Goal: Complete application form: Complete application form

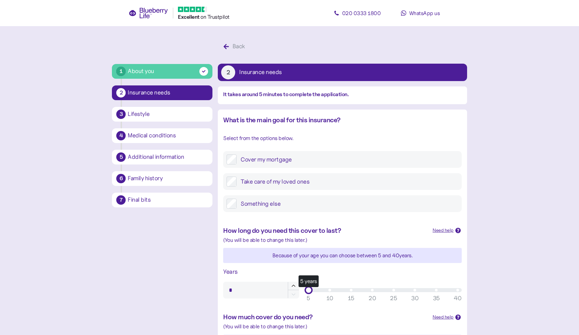
click at [262, 160] on label "Cover my mortgage" at bounding box center [348, 160] width 222 height 10
drag, startPoint x: 311, startPoint y: 182, endPoint x: 489, endPoint y: 181, distance: 177.7
click at [481, 182] on main "1 About you 2 Insurance needs 3 Lifestyle 4 Medical conditions 5 Additional inf…" at bounding box center [289, 279] width 579 height 559
type input "**"
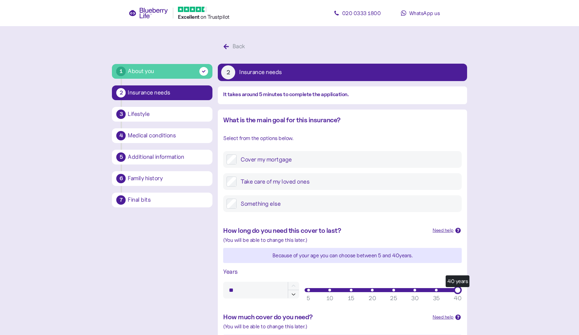
type input "*******"
drag, startPoint x: 313, startPoint y: 251, endPoint x: 536, endPoint y: 244, distance: 223.1
click at [534, 244] on main "1 About you 2 Insurance needs 3 Lifestyle 4 Medical conditions 5 Additional inf…" at bounding box center [289, 279] width 579 height 559
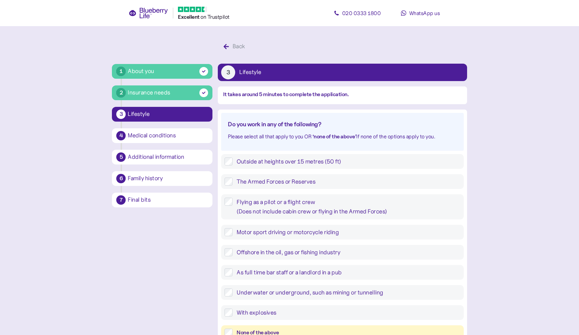
click at [281, 329] on div "None of the above" at bounding box center [349, 333] width 224 height 8
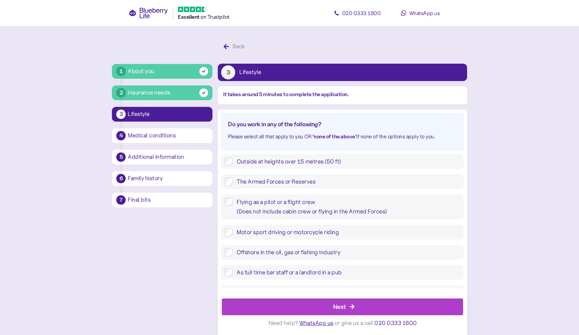
click at [361, 299] on div "Next Need help? WhatsApp us or give us a call [PHONE_NUMBER]" at bounding box center [342, 311] width 249 height 47
click at [351, 306] on icon "button" at bounding box center [352, 307] width 6 height 6
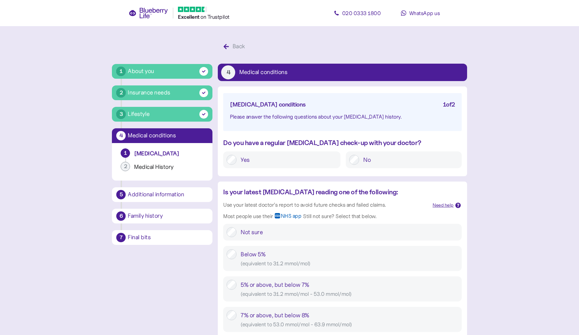
click at [278, 163] on label "Yes" at bounding box center [287, 160] width 101 height 10
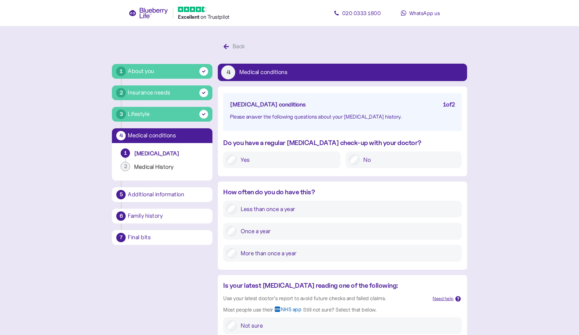
click at [277, 248] on label "More than once a year" at bounding box center [348, 253] width 222 height 10
type input "****"
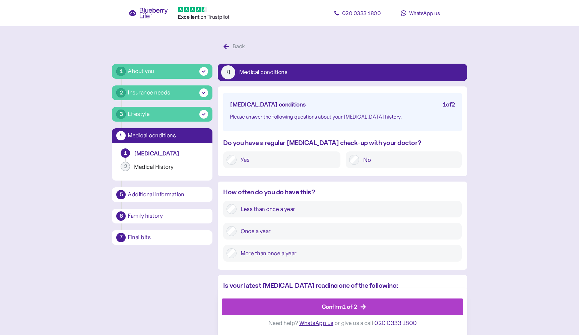
click at [277, 305] on div "Confirm 1 of 2" at bounding box center [344, 307] width 226 height 16
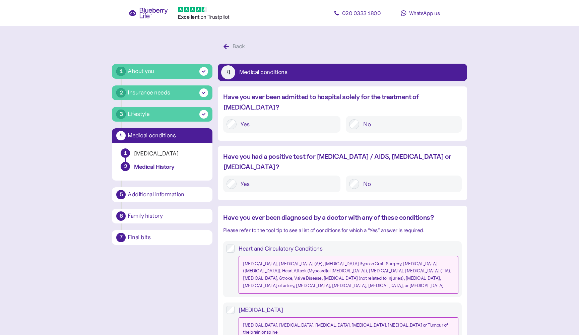
click at [373, 119] on label "No" at bounding box center [408, 124] width 99 height 10
click at [379, 179] on label "No" at bounding box center [408, 184] width 99 height 10
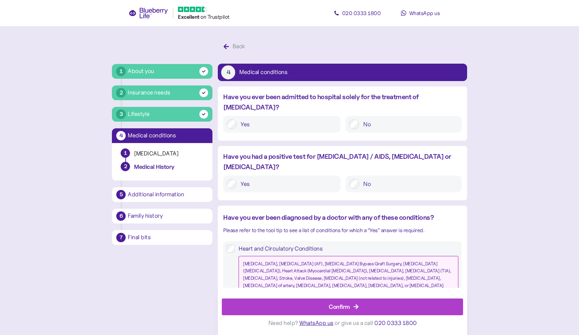
click at [280, 307] on div "Confirm" at bounding box center [344, 307] width 226 height 16
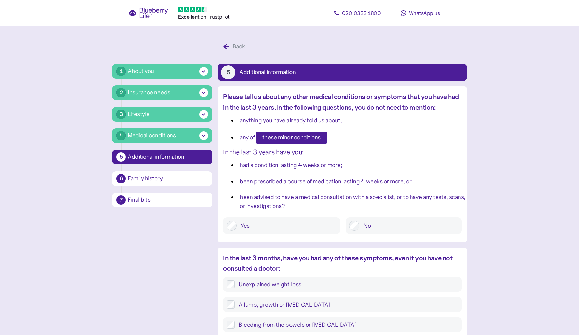
click at [363, 222] on label "No" at bounding box center [408, 226] width 99 height 10
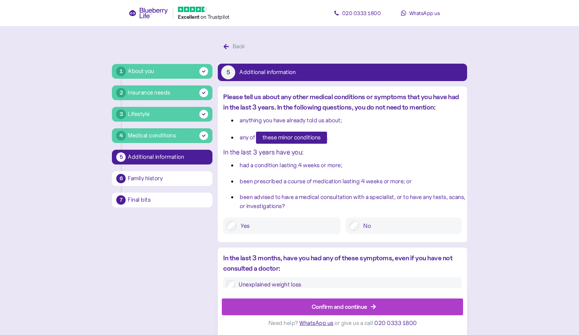
click at [336, 299] on button "Confirm and continue" at bounding box center [342, 307] width 241 height 17
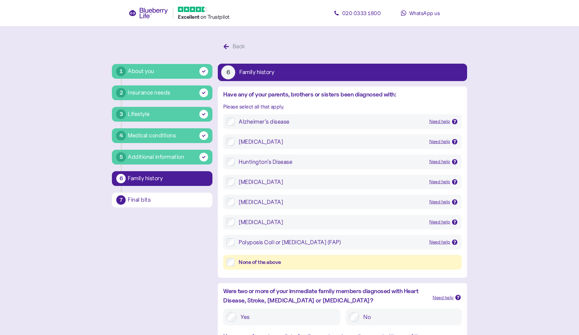
click at [321, 262] on div "None of the above" at bounding box center [349, 263] width 220 height 8
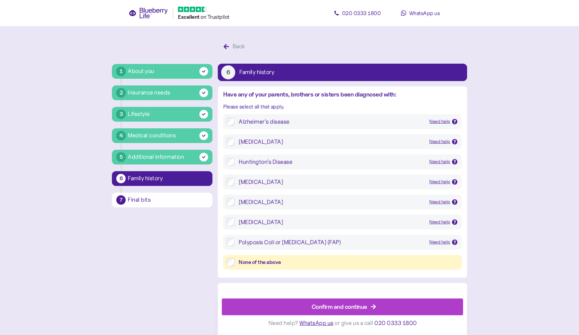
click at [308, 306] on div "Confirm and continue" at bounding box center [344, 307] width 226 height 16
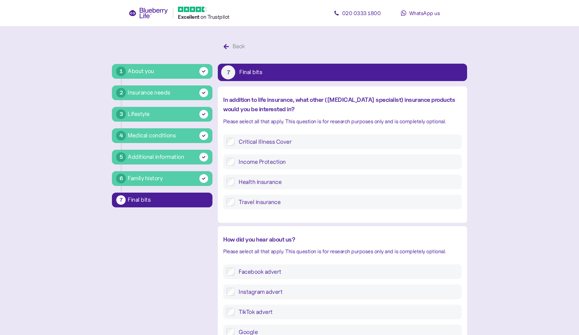
type input "**********"
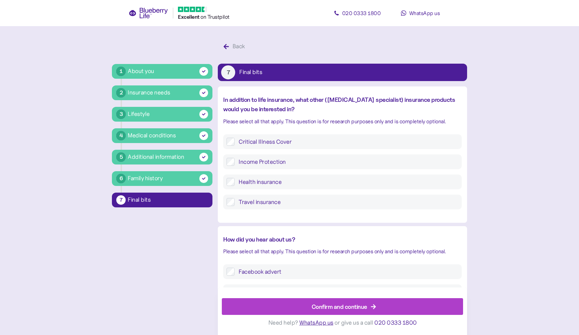
click at [282, 309] on div "Confirm and continue" at bounding box center [344, 307] width 226 height 16
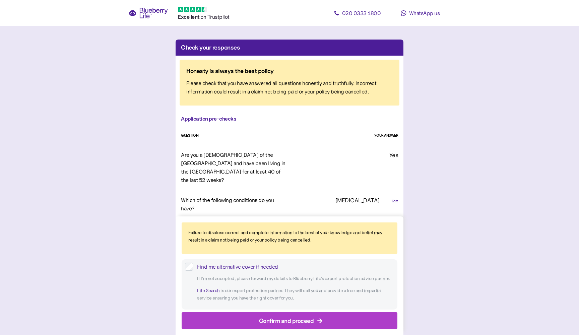
click at [298, 321] on div "Confirm and proceed" at bounding box center [286, 320] width 55 height 9
